Goal: Task Accomplishment & Management: Use online tool/utility

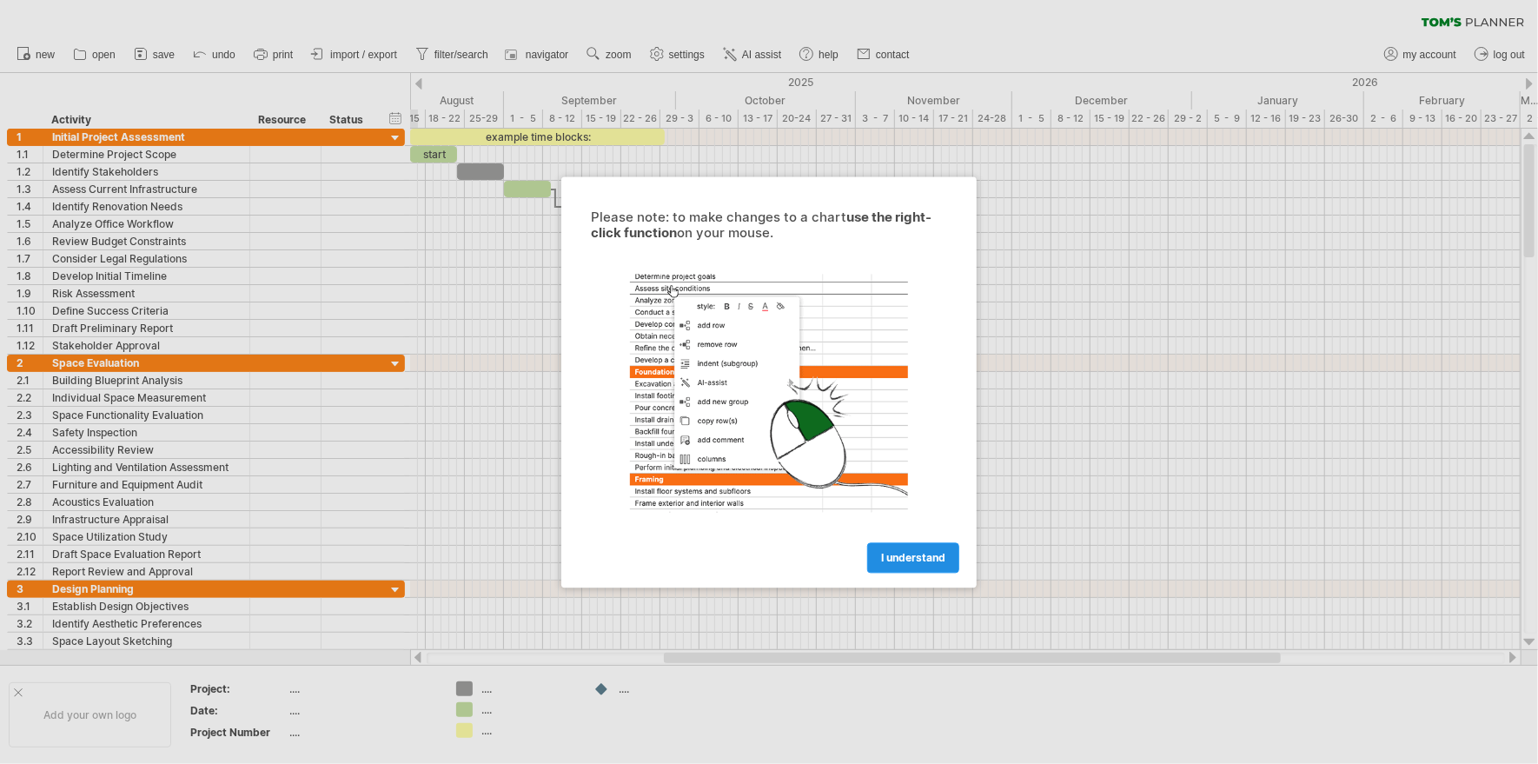
click at [907, 555] on span "I understand" at bounding box center [913, 557] width 64 height 13
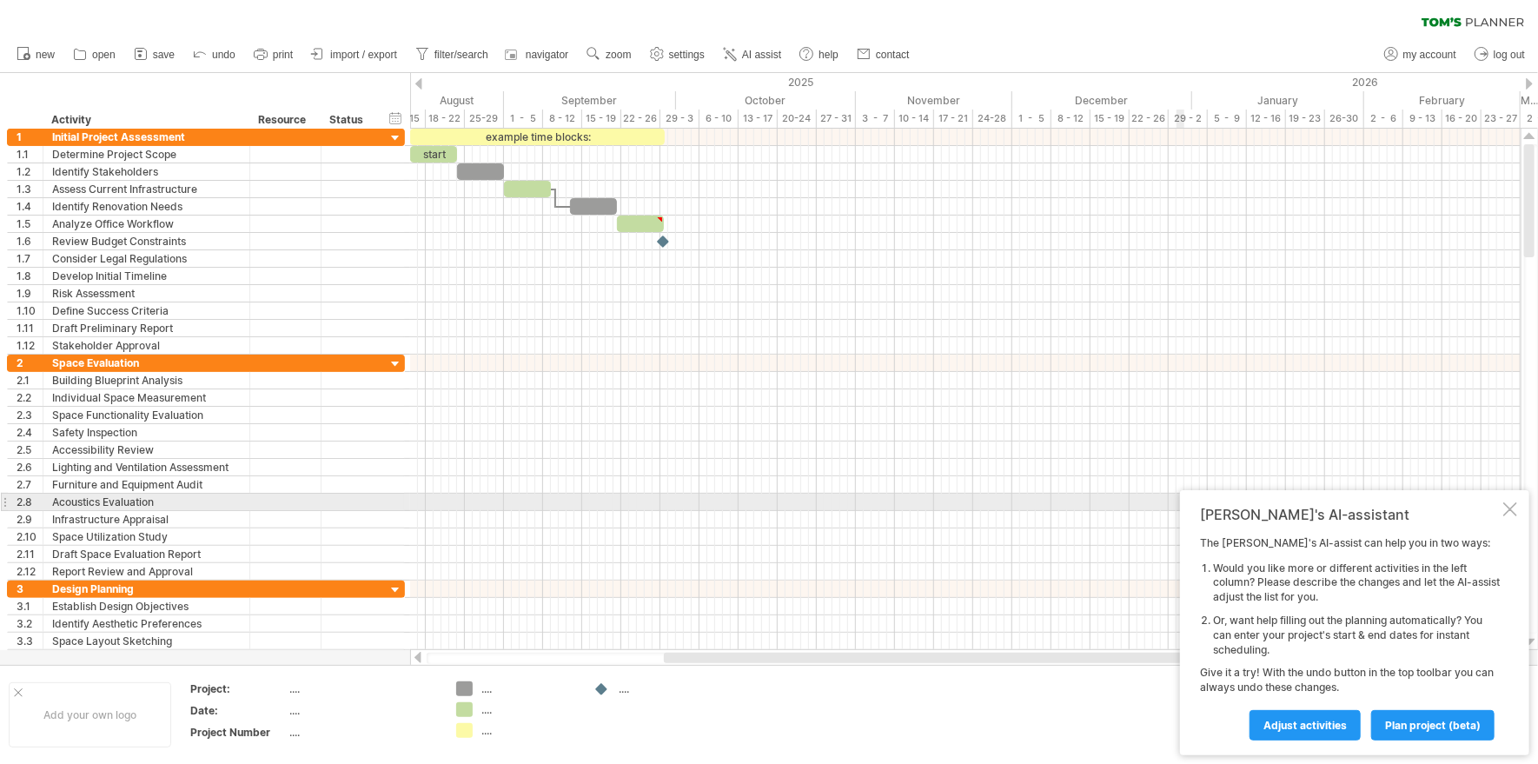
click at [1513, 510] on div at bounding box center [1510, 509] width 14 height 14
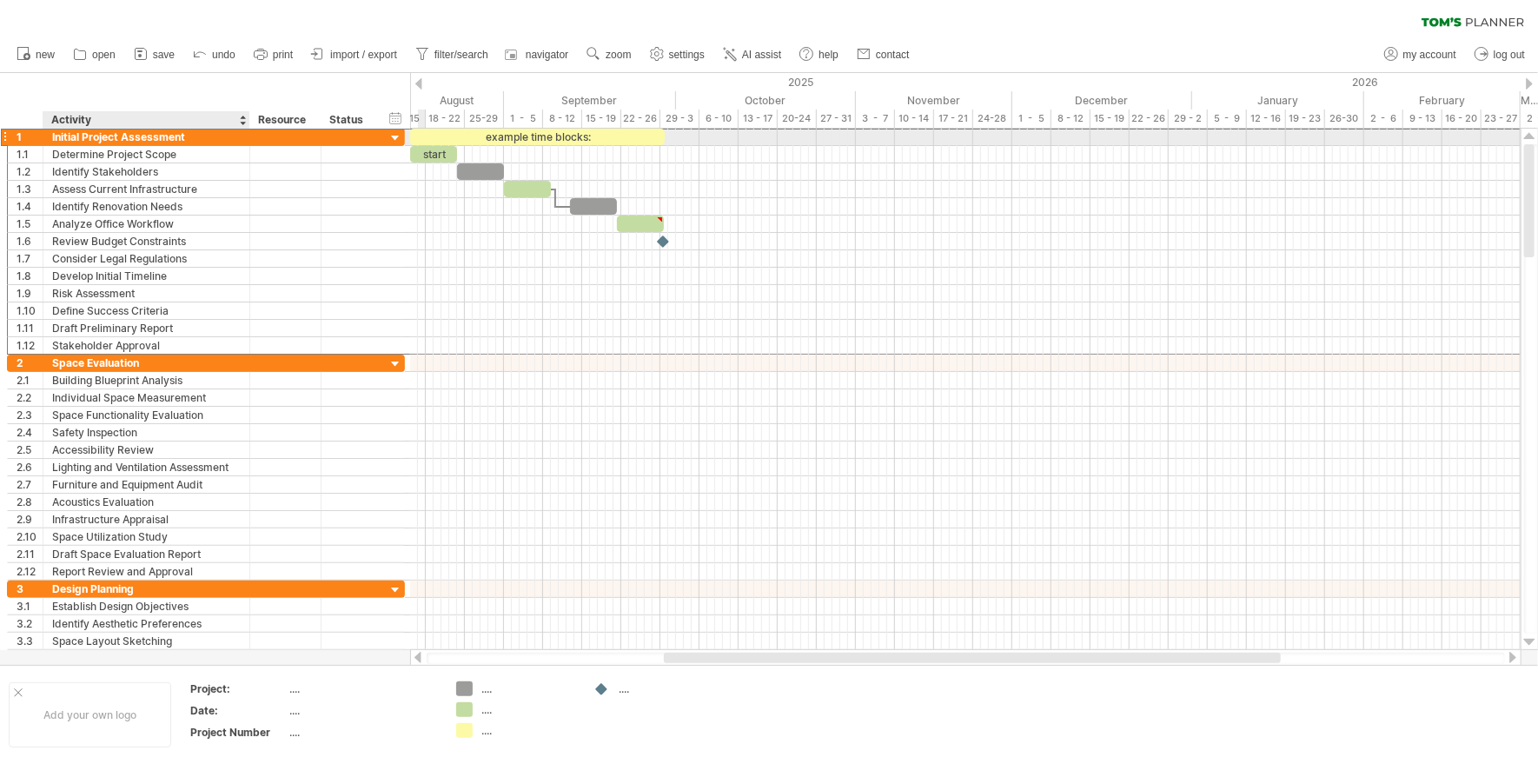
click at [73, 137] on div "Initial Project Assessment" at bounding box center [146, 137] width 188 height 17
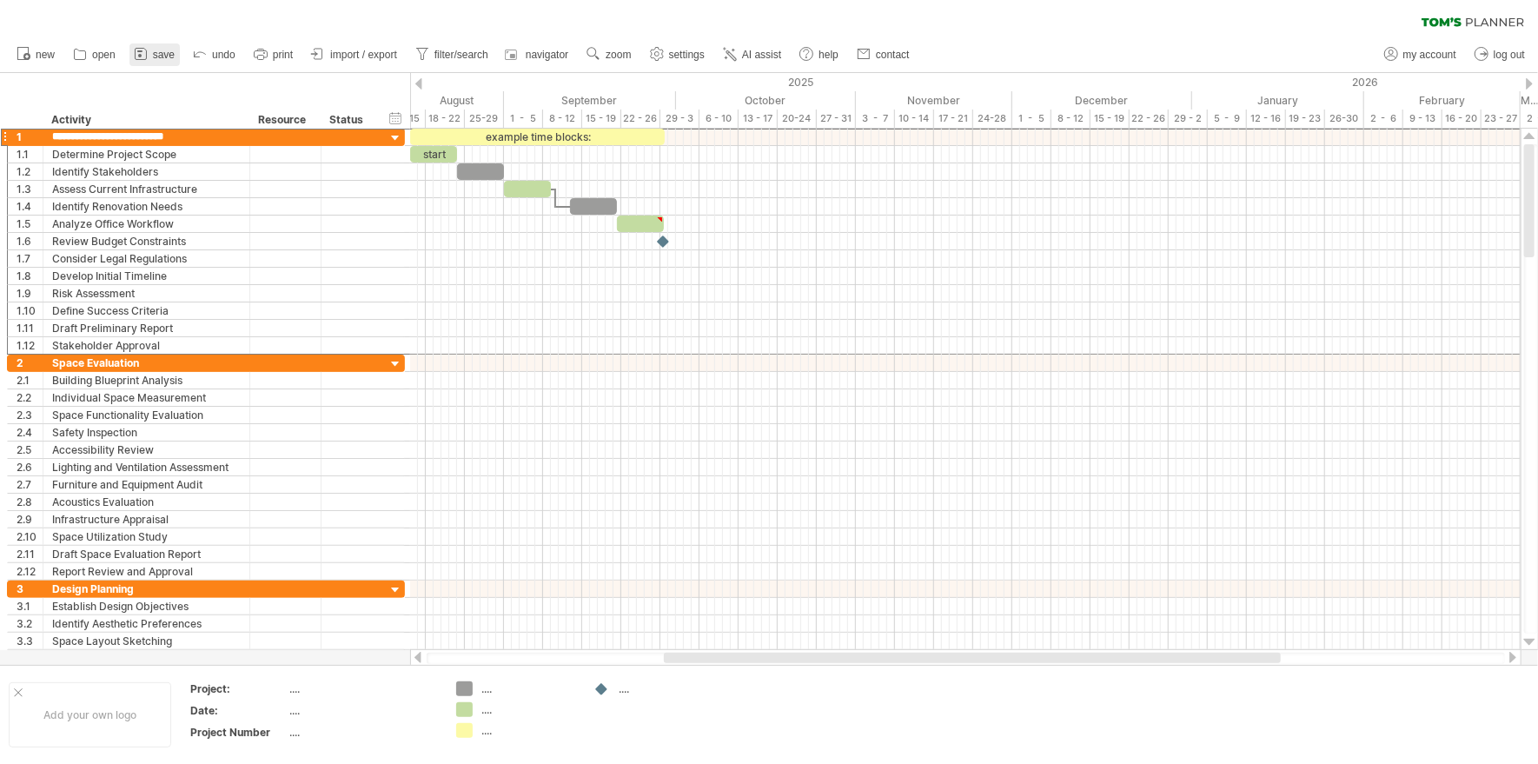
click at [150, 52] on link "save" at bounding box center [154, 54] width 50 height 23
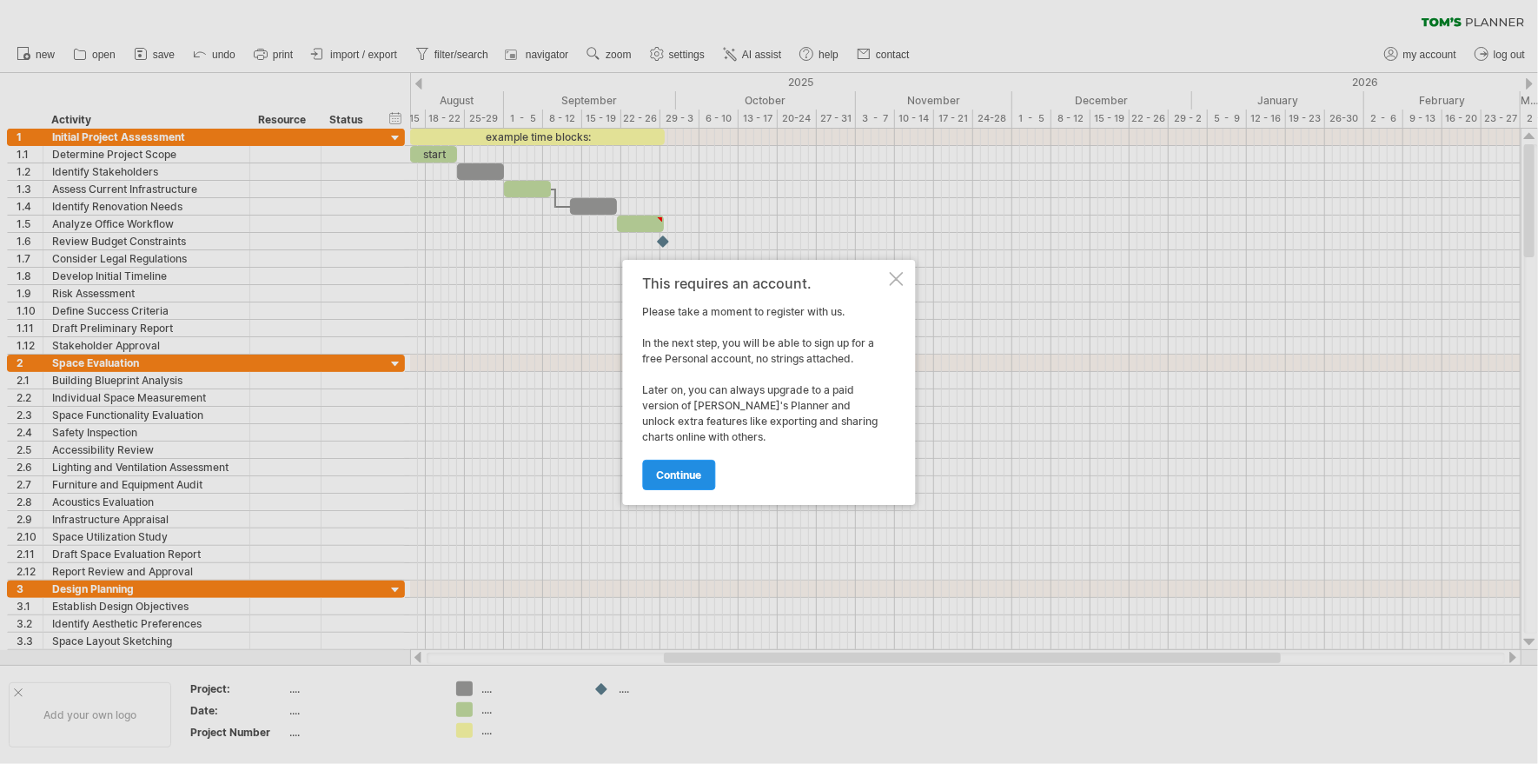
click at [674, 471] on span "continue" at bounding box center [679, 474] width 45 height 13
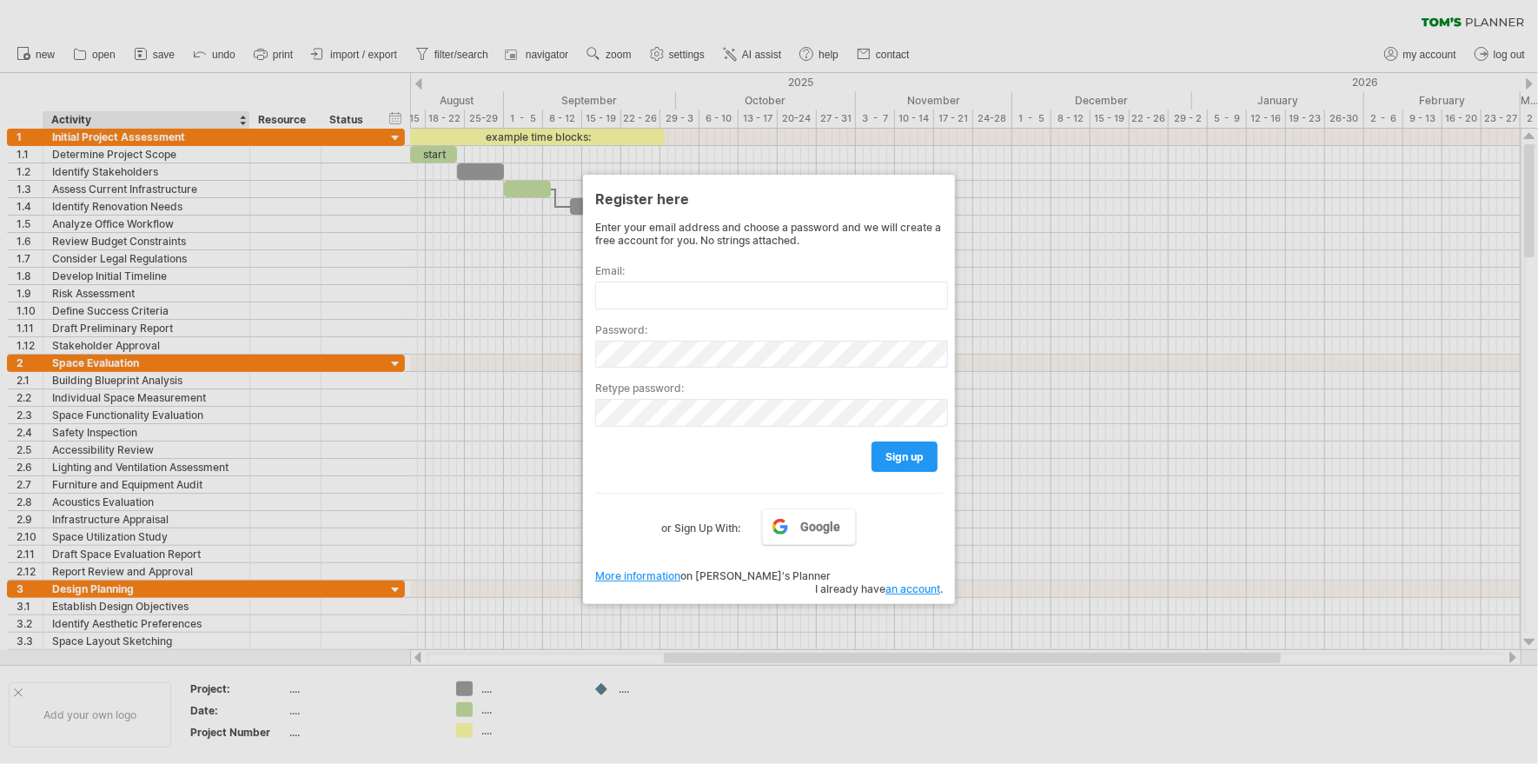
click at [121, 109] on div at bounding box center [769, 382] width 1538 height 764
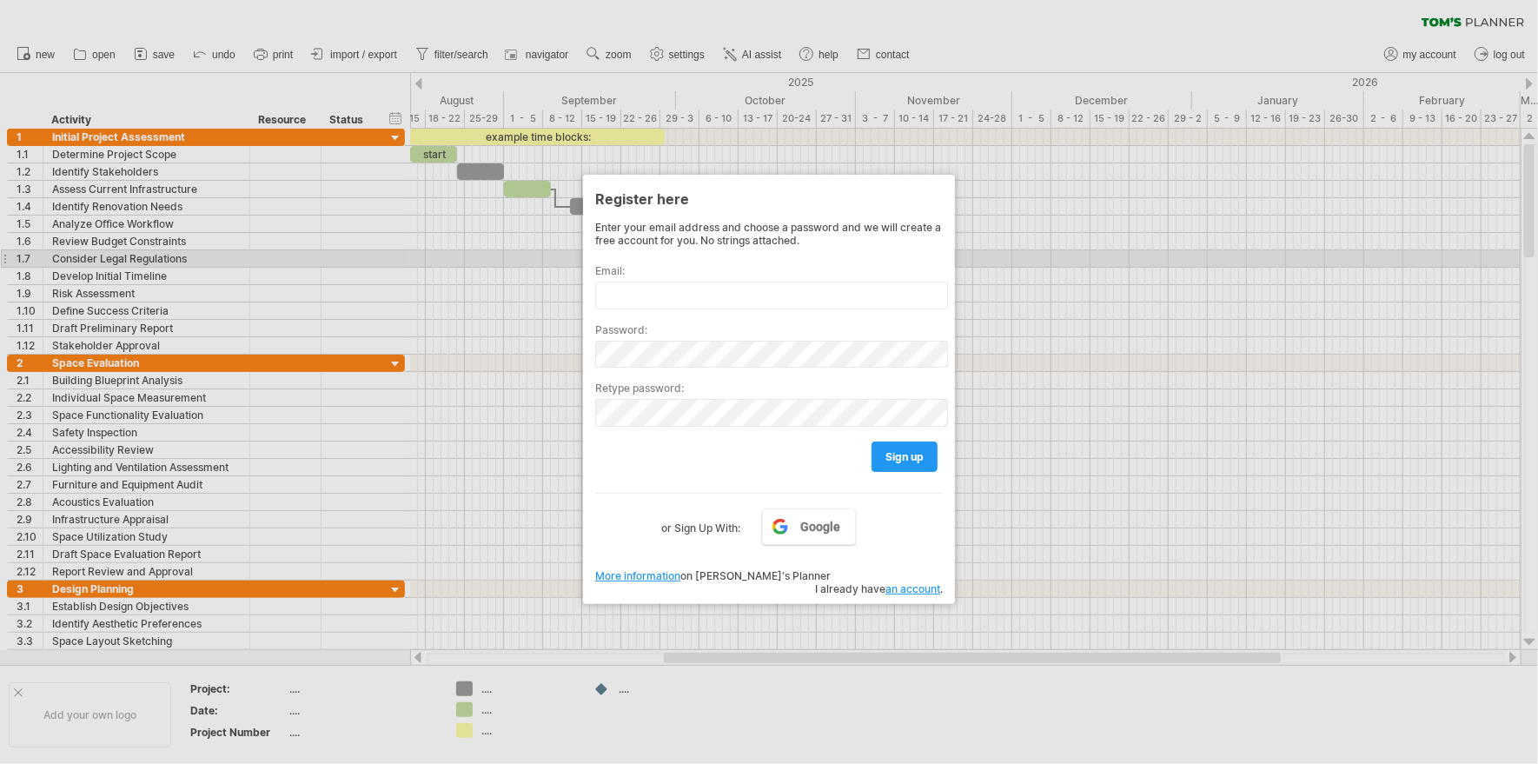
click at [876, 254] on div "Email:" at bounding box center [768, 279] width 347 height 59
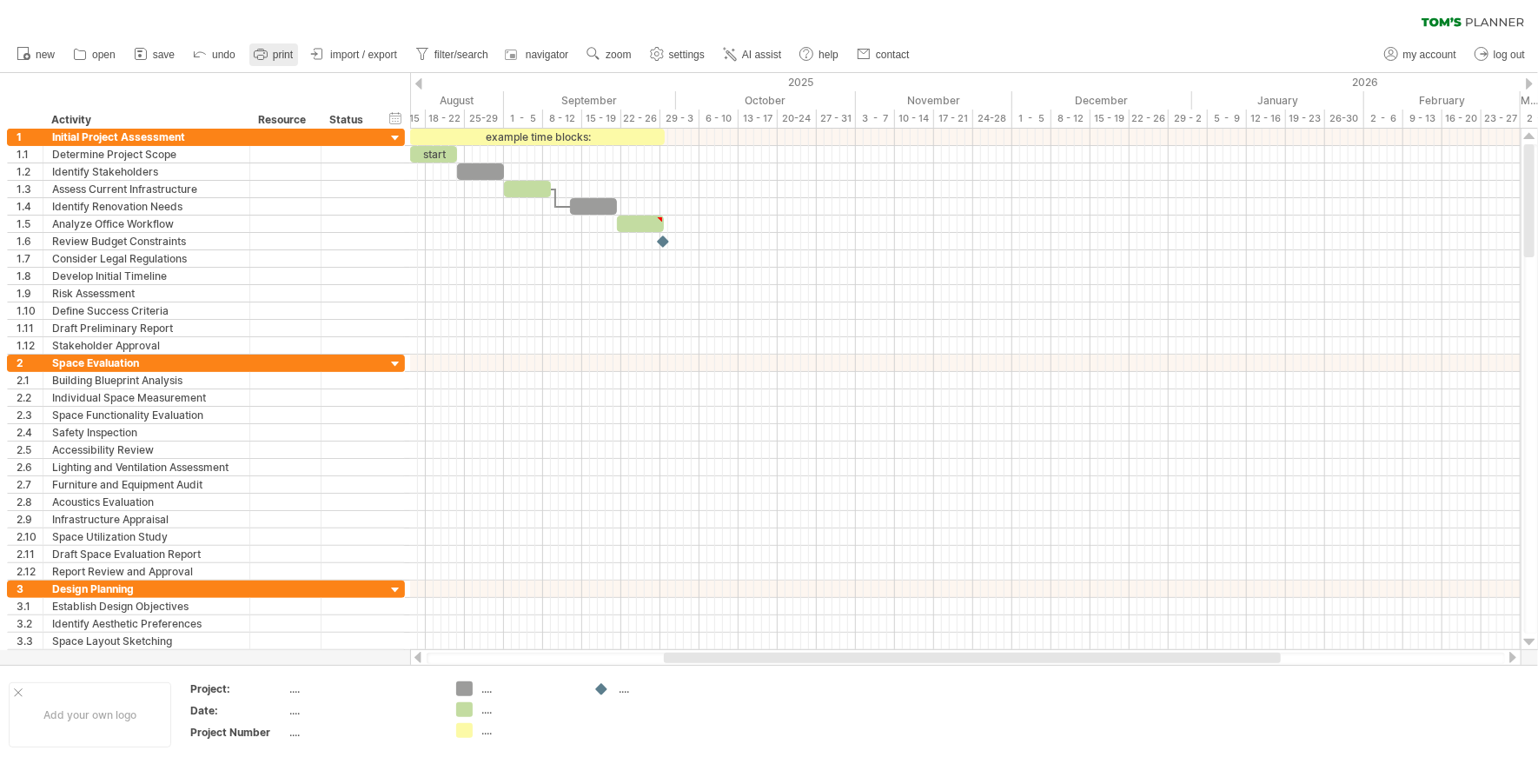
click at [276, 52] on span "print" at bounding box center [283, 55] width 20 height 12
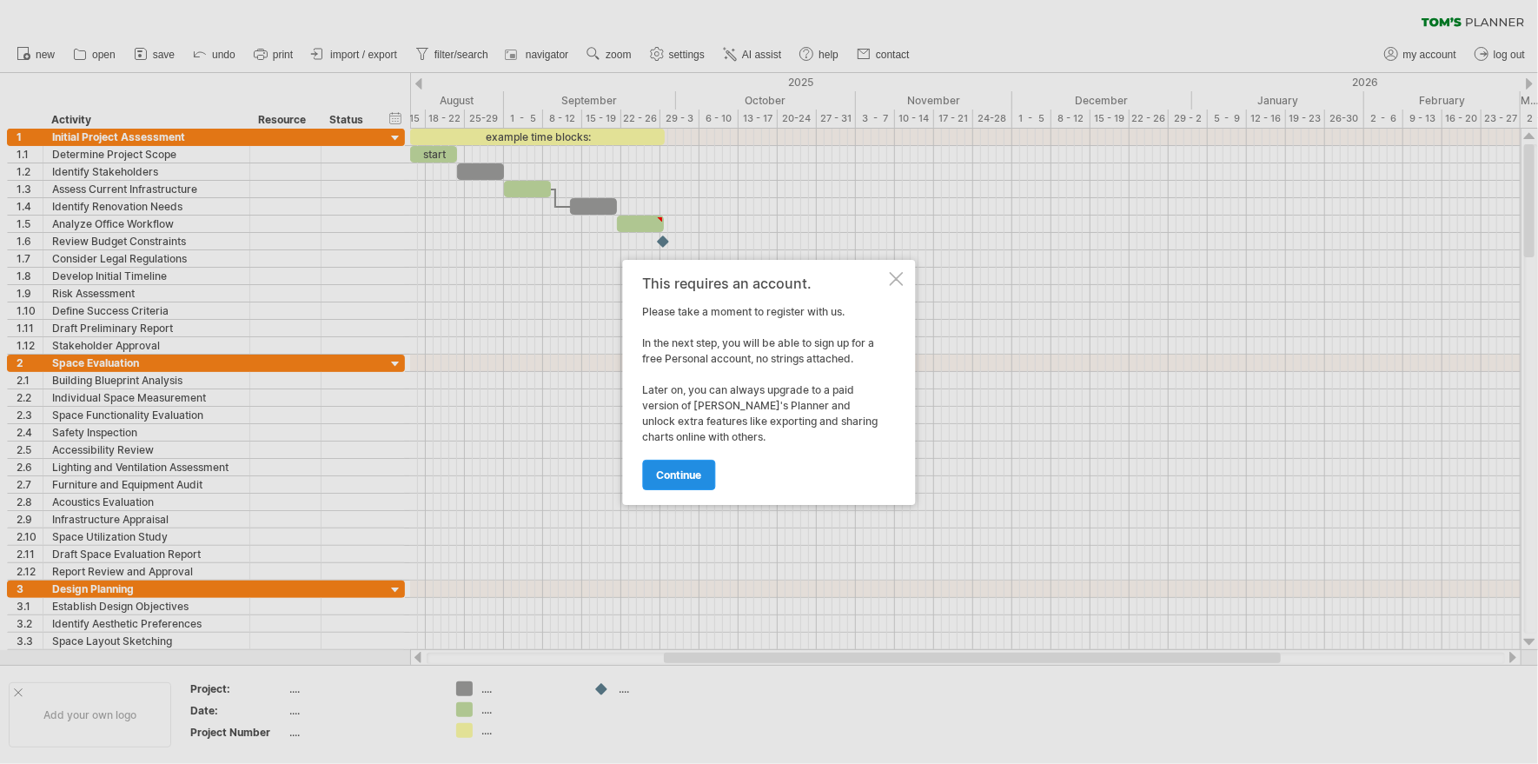
click at [690, 473] on span "continue" at bounding box center [679, 474] width 45 height 13
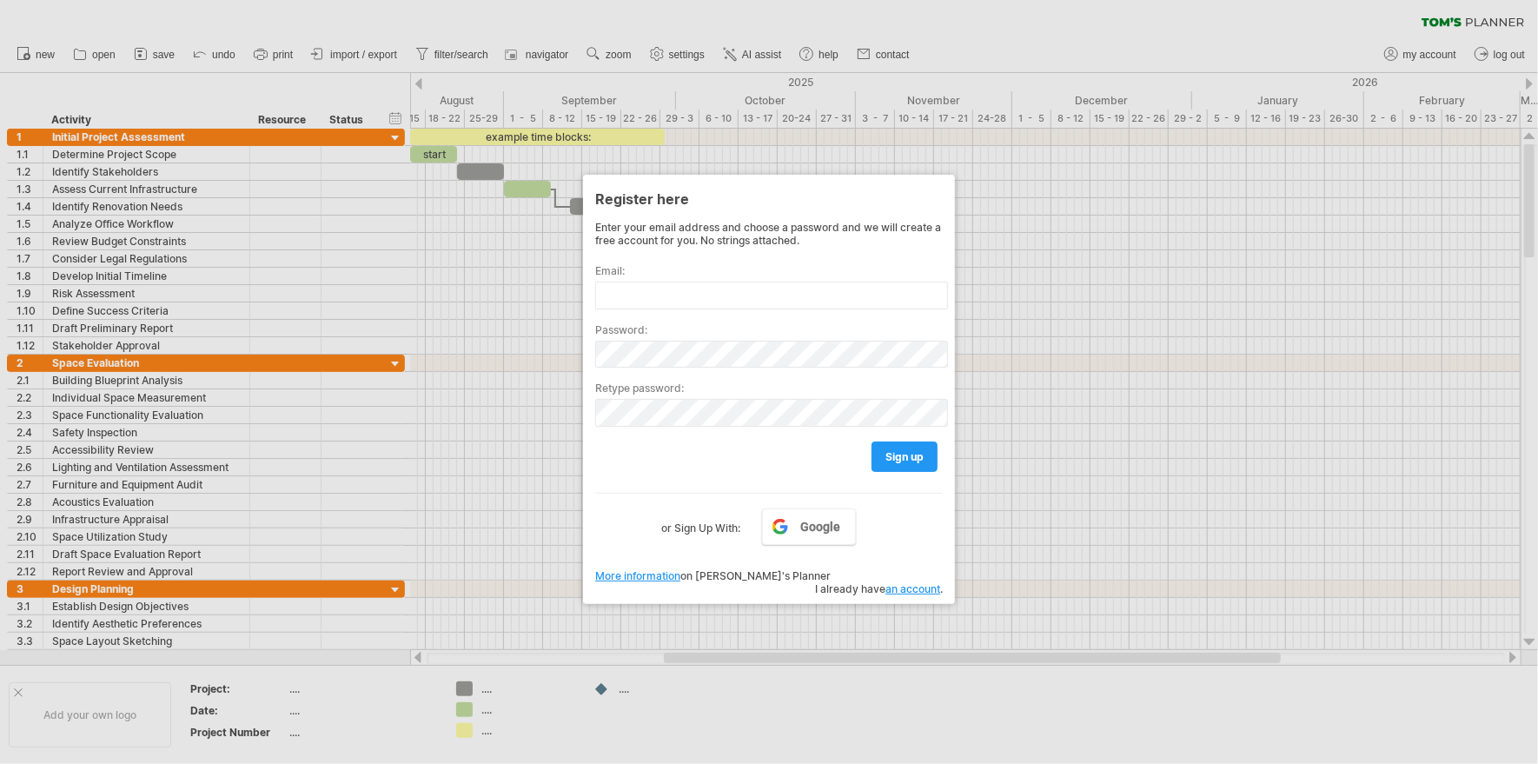
click at [1033, 48] on div at bounding box center [769, 382] width 1538 height 764
